Goal: Task Accomplishment & Management: Manage account settings

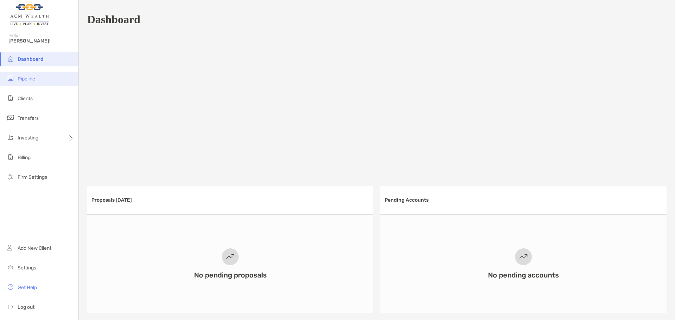
click at [46, 76] on li "Pipeline" at bounding box center [39, 79] width 78 height 14
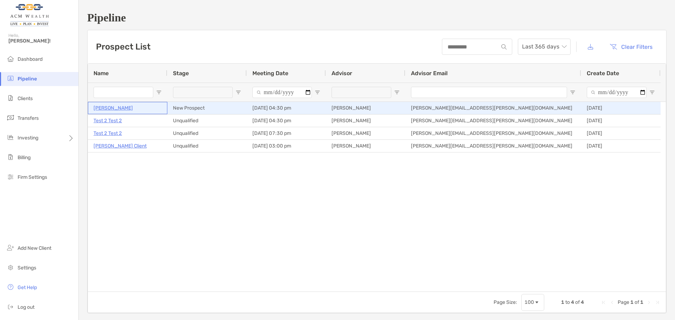
click at [106, 107] on p "[PERSON_NAME]" at bounding box center [113, 108] width 39 height 9
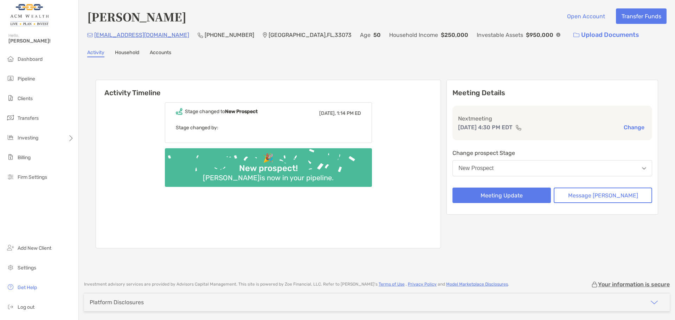
click at [286, 35] on p "Pompano Beach , FL , 33073" at bounding box center [310, 35] width 83 height 9
copy p "33073"
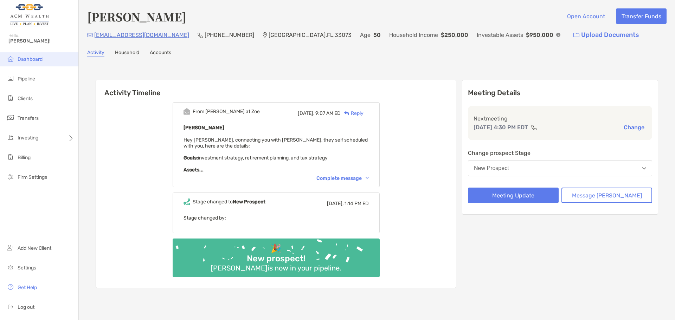
click at [29, 57] on span "Dashboard" at bounding box center [30, 59] width 25 height 6
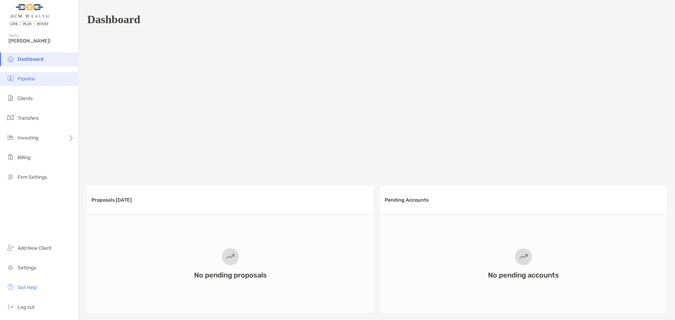
click at [21, 77] on span "Pipeline" at bounding box center [27, 79] width 18 height 6
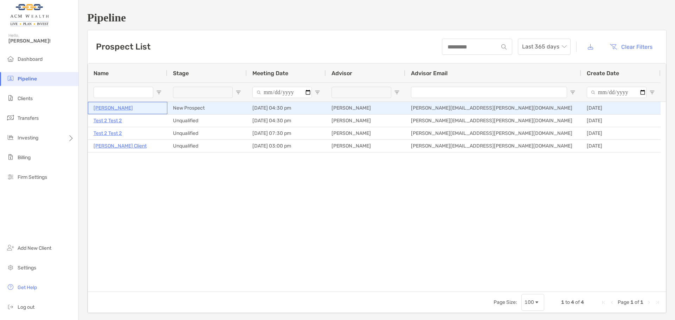
click at [103, 108] on p "[PERSON_NAME]" at bounding box center [113, 108] width 39 height 9
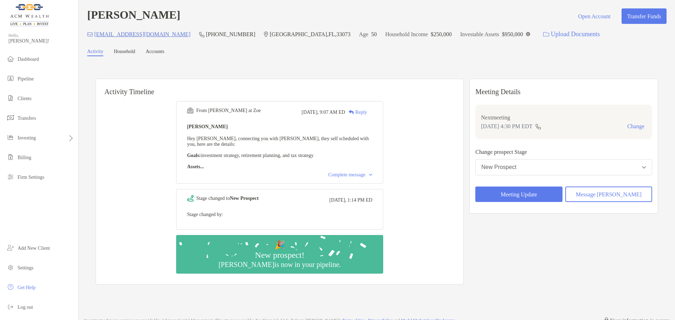
click at [160, 55] on link "Accounts" at bounding box center [155, 52] width 19 height 7
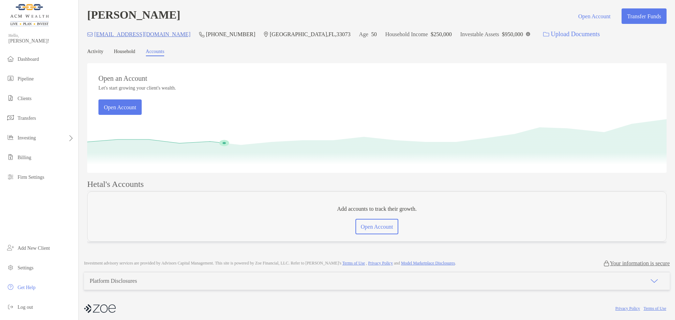
click at [133, 55] on link "Household" at bounding box center [124, 52] width 21 height 7
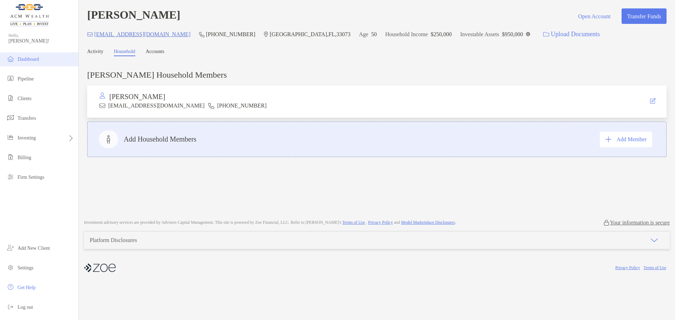
click at [35, 58] on span "Dashboard" at bounding box center [28, 59] width 21 height 5
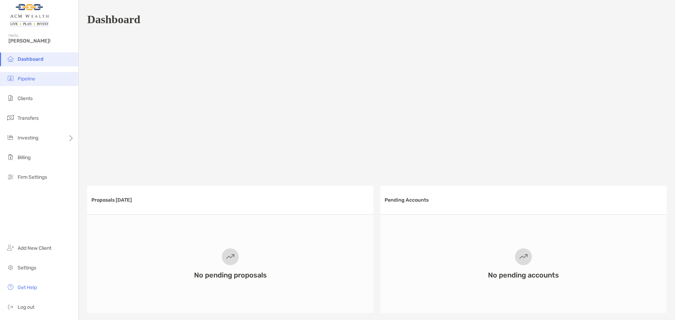
click at [27, 84] on li "Pipeline" at bounding box center [39, 79] width 78 height 14
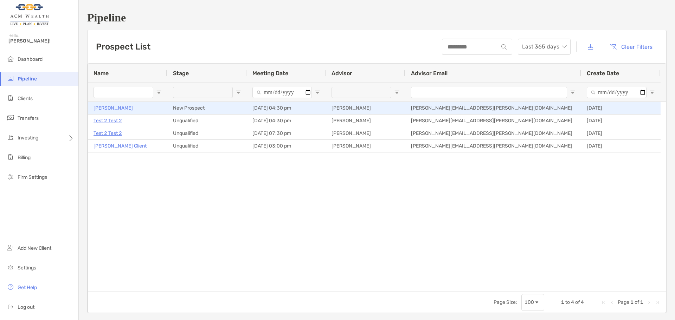
click at [200, 112] on div "New Prospect" at bounding box center [207, 108] width 80 height 12
click at [104, 109] on p "[PERSON_NAME]" at bounding box center [113, 108] width 39 height 9
click at [96, 108] on p "[PERSON_NAME]" at bounding box center [113, 108] width 39 height 9
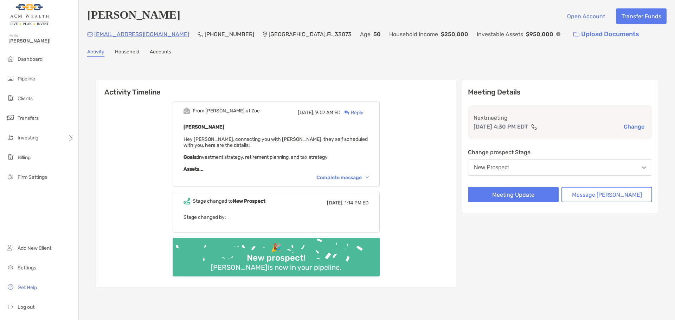
click at [360, 178] on div "Complete message" at bounding box center [343, 178] width 52 height 6
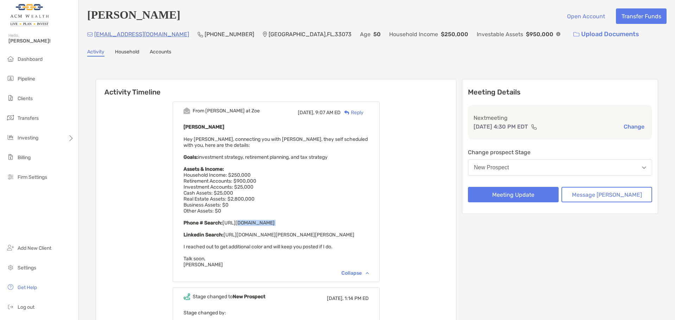
drag, startPoint x: 209, startPoint y: 229, endPoint x: 324, endPoint y: 233, distance: 115.1
click at [324, 233] on div "Hetal Patel Hey Felipe, connecting you with Hetal, they self scheduled with you…" at bounding box center [276, 195] width 185 height 145
drag, startPoint x: 260, startPoint y: 241, endPoint x: 325, endPoint y: 241, distance: 65.1
click at [325, 241] on span "Hey Felipe, connecting you with Hetal, they self scheduled with you, here are t…" at bounding box center [276, 202] width 184 height 132
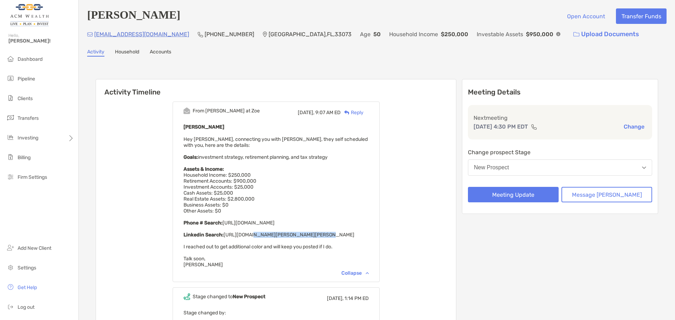
click at [325, 241] on span "Hey Felipe, connecting you with Hetal, they self scheduled with you, here are t…" at bounding box center [276, 202] width 184 height 132
drag, startPoint x: 202, startPoint y: 254, endPoint x: 322, endPoint y: 255, distance: 119.6
click at [322, 255] on span "Hey Felipe, connecting you with Hetal, they self scheduled with you, here are t…" at bounding box center [276, 202] width 184 height 132
drag, startPoint x: 270, startPoint y: 253, endPoint x: 357, endPoint y: 255, distance: 87.3
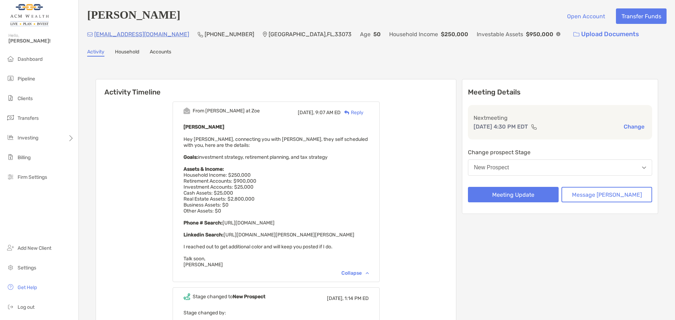
click at [357, 255] on div "Hetal Patel Hey Felipe, connecting you with Hetal, they self scheduled with you…" at bounding box center [276, 195] width 185 height 145
drag, startPoint x: 221, startPoint y: 268, endPoint x: 210, endPoint y: 254, distance: 17.8
click at [210, 254] on div "Hetal Patel Hey Felipe, connecting you with Hetal, they self scheduled with you…" at bounding box center [276, 195] width 185 height 145
click at [210, 254] on span "Hey Felipe, connecting you with Hetal, they self scheduled with you, here are t…" at bounding box center [276, 202] width 184 height 132
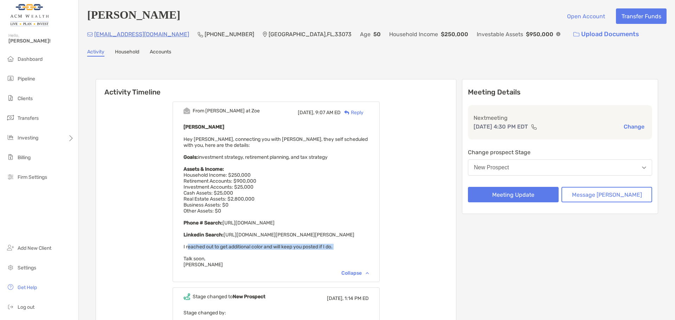
drag, startPoint x: 198, startPoint y: 252, endPoint x: 202, endPoint y: 257, distance: 6.8
click at [202, 257] on div "Hetal Patel Hey Felipe, connecting you with Hetal, they self scheduled with you…" at bounding box center [276, 195] width 185 height 145
drag, startPoint x: 206, startPoint y: 270, endPoint x: 203, endPoint y: 253, distance: 17.9
click at [203, 253] on div "Hetal Patel Hey Felipe, connecting you with Hetal, they self scheduled with you…" at bounding box center [276, 195] width 185 height 145
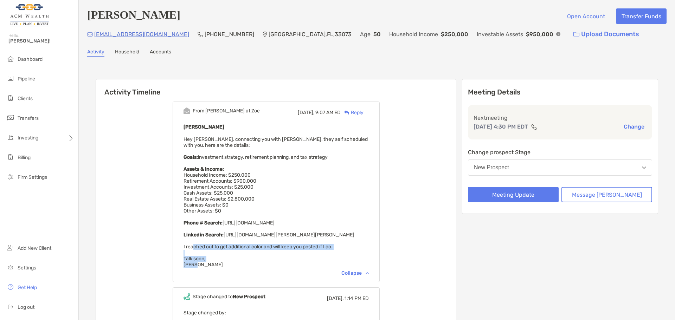
click at [203, 253] on span "Hey Felipe, connecting you with Hetal, they self scheduled with you, here are t…" at bounding box center [276, 202] width 184 height 132
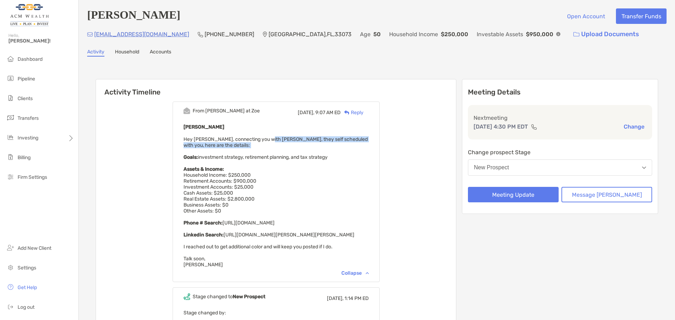
drag, startPoint x: 278, startPoint y: 138, endPoint x: 316, endPoint y: 150, distance: 39.8
click at [316, 150] on div "Hetal Patel Hey Felipe, connecting you with Hetal, they self scheduled with you…" at bounding box center [276, 195] width 185 height 145
click at [364, 116] on div "Reply" at bounding box center [352, 112] width 23 height 7
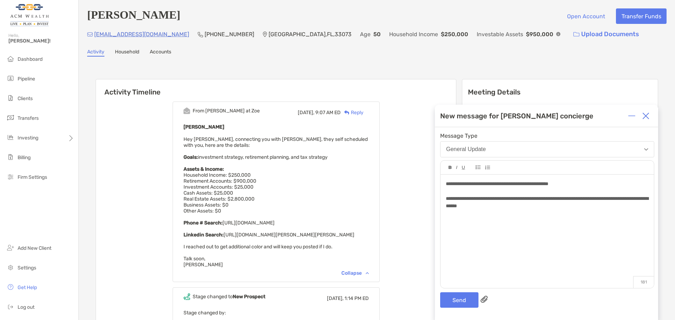
click at [632, 200] on span "**********" at bounding box center [547, 202] width 203 height 12
click at [641, 199] on span "**********" at bounding box center [547, 202] width 203 height 12
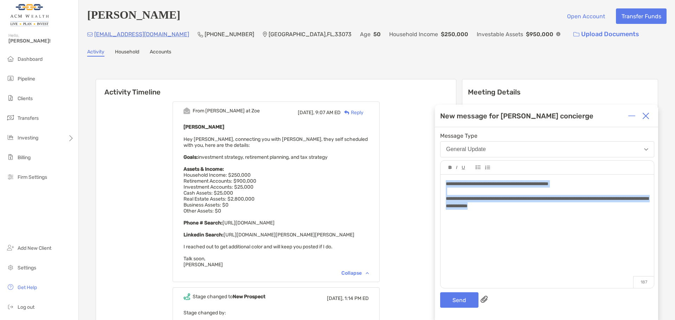
drag, startPoint x: 563, startPoint y: 209, endPoint x: 416, endPoint y: 140, distance: 162.3
click at [416, 140] on div "Activity Timeline From Paul at Zoe Today, 9:07 AM ED Reply Hetal Patel Hey Feli…" at bounding box center [377, 232] width 580 height 337
drag, startPoint x: 606, startPoint y: 199, endPoint x: 528, endPoint y: 198, distance: 78.1
click at [528, 198] on span "**********" at bounding box center [547, 202] width 203 height 12
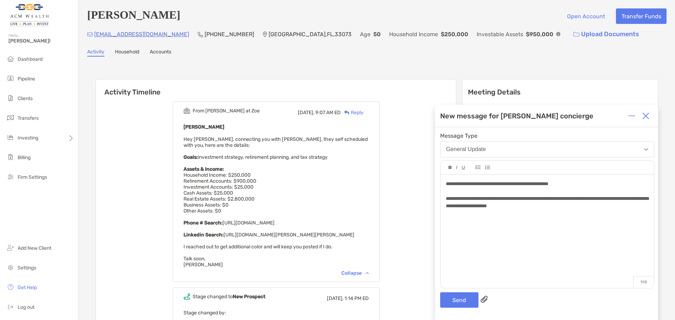
click at [633, 201] on span "**********" at bounding box center [547, 202] width 203 height 12
click at [632, 208] on div "**********" at bounding box center [547, 202] width 203 height 15
drag, startPoint x: 603, startPoint y: 205, endPoint x: 586, endPoint y: 208, distance: 17.8
click at [586, 208] on span "**********" at bounding box center [547, 202] width 203 height 12
click at [459, 303] on button "Send" at bounding box center [459, 300] width 38 height 15
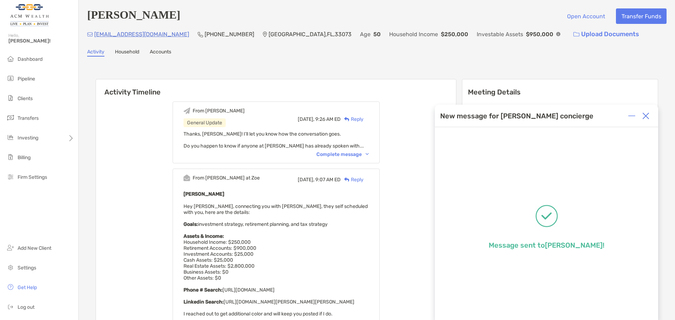
click at [311, 142] on div "Thanks, Paul! I’ll let you know how the conversation goes. Do you happen to kno…" at bounding box center [276, 140] width 185 height 18
click at [357, 161] on div "From Felipe General Update Today, 9:26 AM ED Reply Thanks, Paul! I’ll let you k…" at bounding box center [276, 133] width 207 height 62
click at [357, 159] on div "From Felipe General Update Today, 9:26 AM ED Reply Thanks, Paul! I’ll let you k…" at bounding box center [276, 133] width 207 height 62
click at [357, 157] on div "Complete message" at bounding box center [343, 155] width 52 height 6
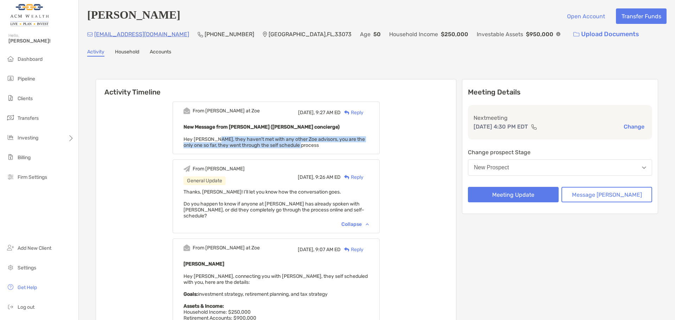
drag, startPoint x: 224, startPoint y: 138, endPoint x: 376, endPoint y: 146, distance: 151.5
click at [369, 146] on div "New Message from Paul Cipollaro (Zoe concierge) Hey Felipe, they haven't met wi…" at bounding box center [276, 136] width 185 height 26
drag, startPoint x: 337, startPoint y: 147, endPoint x: 235, endPoint y: 140, distance: 102.6
click at [235, 140] on div "New Message from Paul Cipollaro (Zoe concierge) Hey Felipe, they haven't met wi…" at bounding box center [276, 136] width 185 height 26
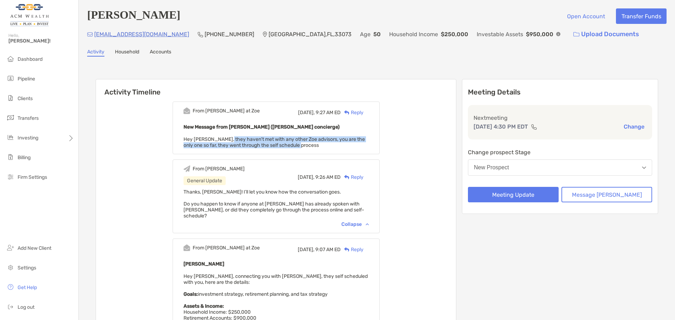
click at [235, 140] on span "Hey [PERSON_NAME], they haven't met with any other Zoe advisors, you are the on…" at bounding box center [275, 142] width 182 height 12
drag, startPoint x: 208, startPoint y: 145, endPoint x: 316, endPoint y: 146, distance: 108.7
click at [316, 146] on div "New Message from Paul Cipollaro (Zoe concierge) Hey Felipe, they haven't met wi…" at bounding box center [276, 136] width 185 height 26
click at [348, 136] on div "New Message from Paul Cipollaro (Zoe concierge) Hey Felipe, they haven't met wi…" at bounding box center [276, 136] width 185 height 26
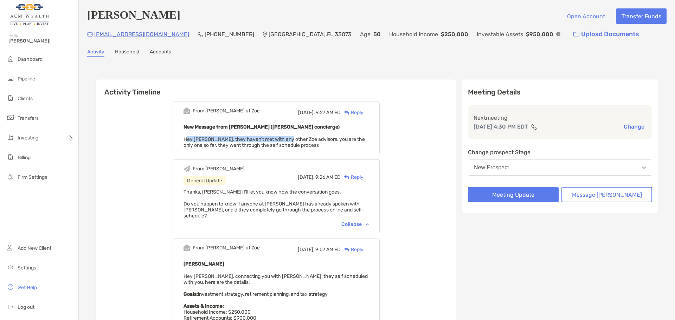
drag, startPoint x: 198, startPoint y: 137, endPoint x: 295, endPoint y: 141, distance: 97.2
click at [295, 141] on div "New Message from Paul Cipollaro (Zoe concierge) Hey Felipe, they haven't met wi…" at bounding box center [276, 136] width 185 height 26
click at [297, 141] on span "Hey [PERSON_NAME], they haven't met with any other Zoe advisors, you are the on…" at bounding box center [275, 142] width 182 height 12
click at [15, 40] on span "[PERSON_NAME]!" at bounding box center [41, 41] width 66 height 6
click at [32, 55] on li "Dashboard" at bounding box center [39, 59] width 78 height 14
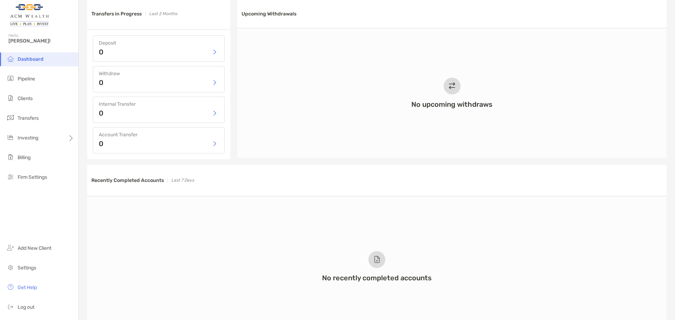
scroll to position [326, 0]
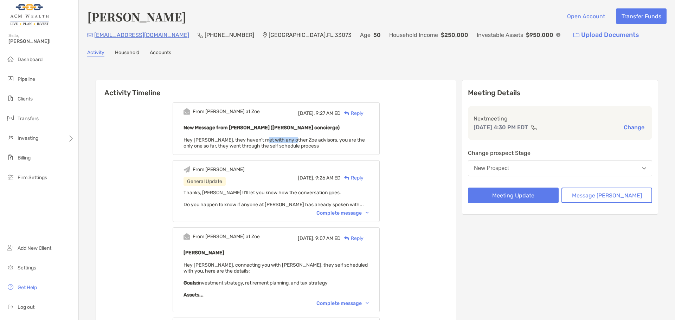
drag, startPoint x: 270, startPoint y: 134, endPoint x: 300, endPoint y: 139, distance: 30.2
click at [300, 139] on div "New Message from [PERSON_NAME] ([PERSON_NAME] concierge) Hey [PERSON_NAME], the…" at bounding box center [276, 136] width 185 height 26
click at [300, 139] on span "Hey [PERSON_NAME], they haven't met with any other Zoe advisors, you are the on…" at bounding box center [275, 143] width 182 height 12
drag, startPoint x: 329, startPoint y: 142, endPoint x: 350, endPoint y: 147, distance: 21.1
click at [350, 147] on div "New Message from Paul Cipollaro (Zoe concierge) Hey Felipe, they haven't met wi…" at bounding box center [276, 136] width 185 height 26
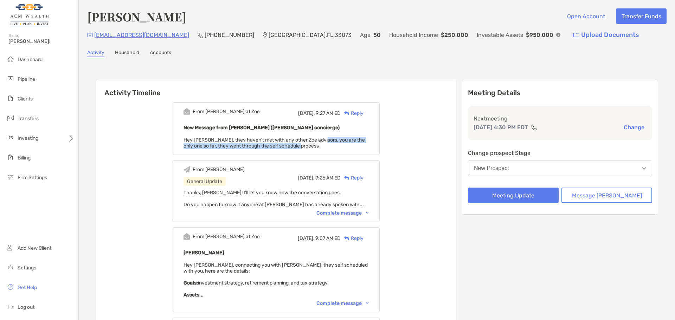
click at [350, 147] on div "New Message from Paul Cipollaro (Zoe concierge) Hey Felipe, they haven't met wi…" at bounding box center [276, 136] width 185 height 26
drag, startPoint x: 335, startPoint y: 147, endPoint x: 266, endPoint y: 136, distance: 69.8
click at [266, 136] on div "New Message from Paul Cipollaro (Zoe concierge) Hey Felipe, they haven't met wi…" at bounding box center [276, 136] width 185 height 26
click at [354, 214] on div "Complete message" at bounding box center [343, 213] width 52 height 6
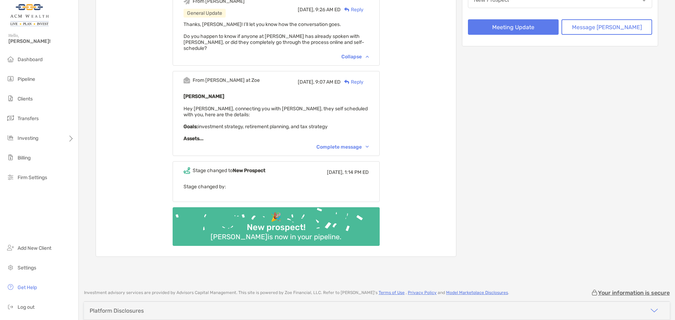
scroll to position [176, 0]
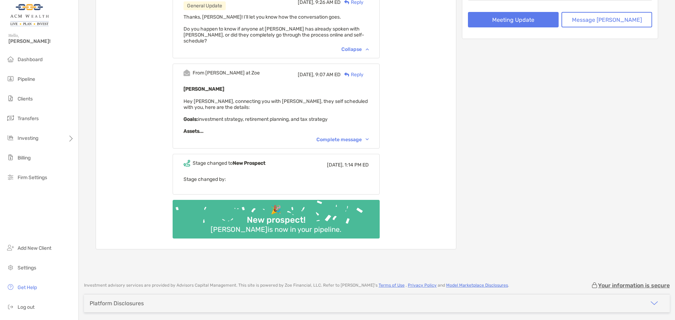
click at [350, 137] on div "Complete message" at bounding box center [343, 140] width 52 height 6
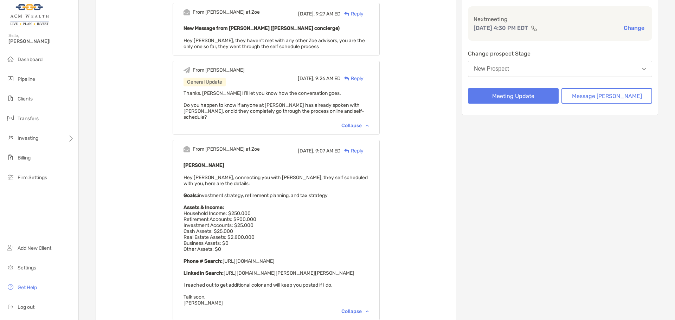
scroll to position [98, 0]
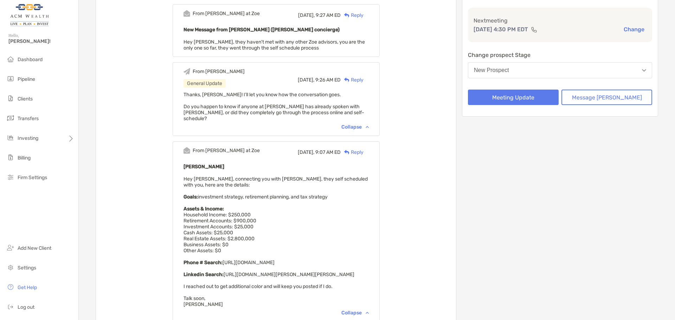
click at [456, 171] on div "From Paul at Zoe Today, 9:27 AM ED Reply New Message from Paul Cipollaro (Zoe c…" at bounding box center [276, 211] width 360 height 424
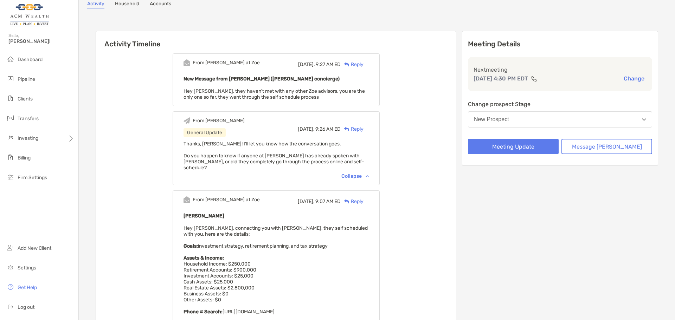
scroll to position [0, 0]
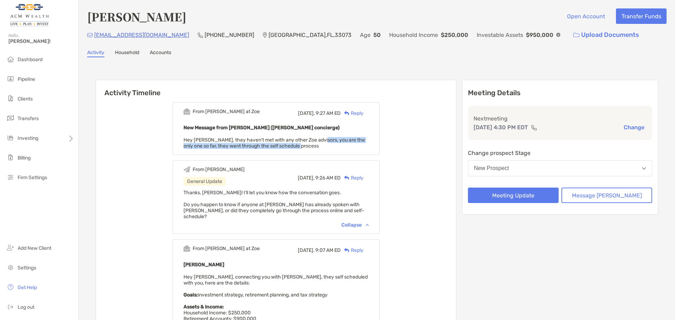
drag, startPoint x: 329, startPoint y: 139, endPoint x: 332, endPoint y: 155, distance: 17.2
click at [332, 155] on div "From Paul at Zoe Today, 9:27 AM ED Reply New Message from Paul Cipollaro (Zoe c…" at bounding box center [276, 309] width 360 height 424
click at [332, 150] on div "From Paul at Zoe Today, 9:27 AM ED Reply New Message from Paul Cipollaro (Zoe c…" at bounding box center [276, 128] width 207 height 53
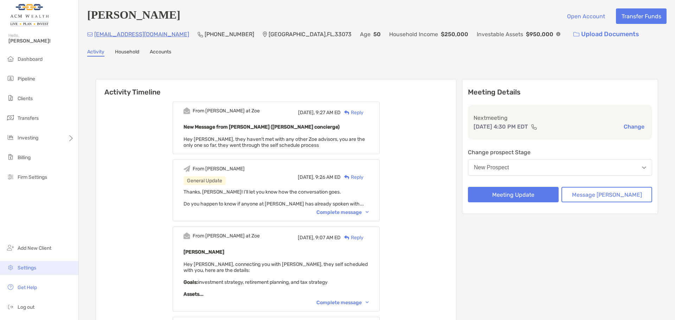
click at [34, 269] on span "Settings" at bounding box center [27, 268] width 19 height 6
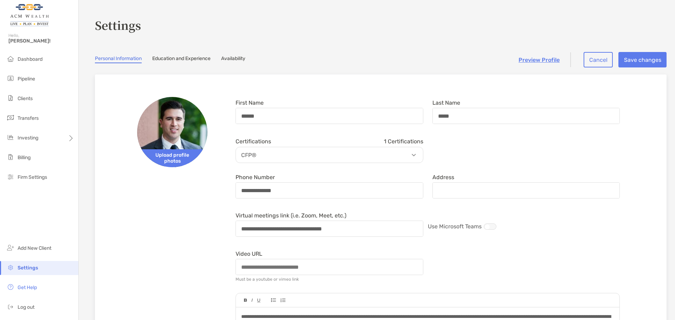
click at [237, 57] on link "Availability" at bounding box center [233, 60] width 24 height 8
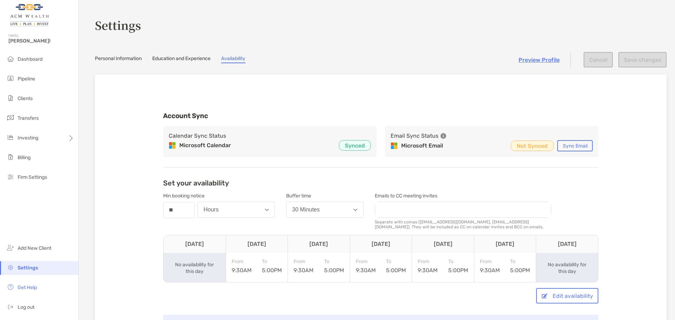
click at [528, 61] on link "Preview Profile" at bounding box center [539, 60] width 41 height 7
click at [170, 57] on link "Education and Experience" at bounding box center [181, 60] width 58 height 8
